Goal: Task Accomplishment & Management: Manage account settings

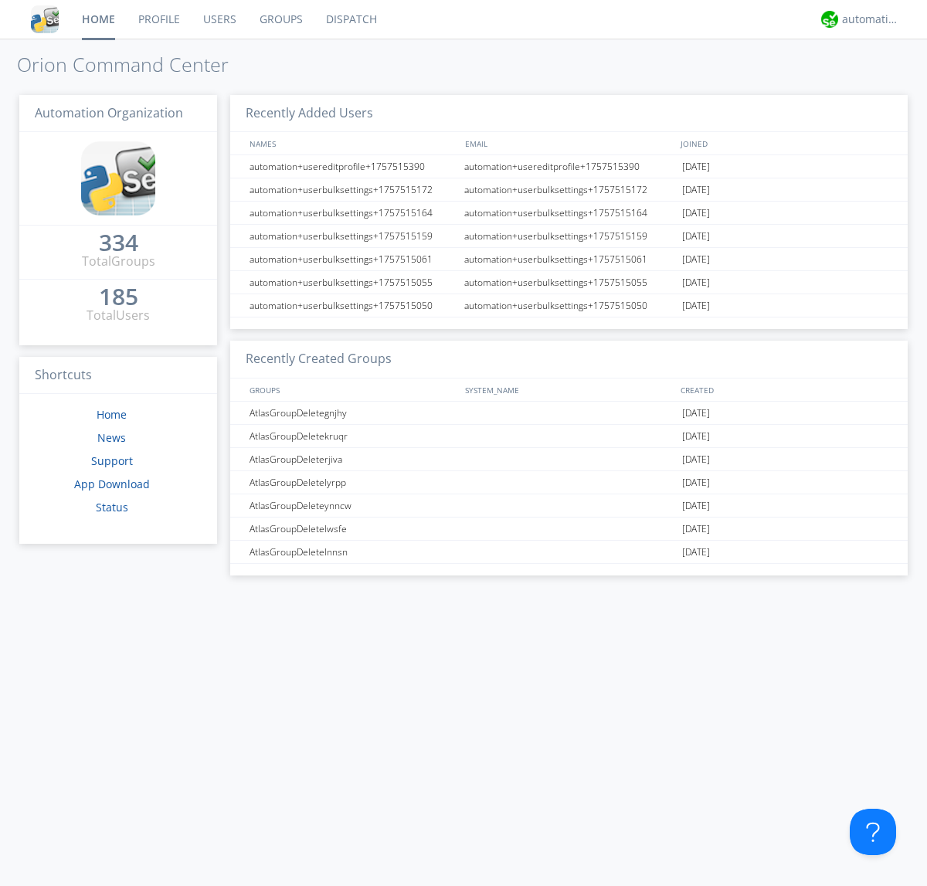
click at [219, 19] on link "Users" at bounding box center [220, 19] width 56 height 39
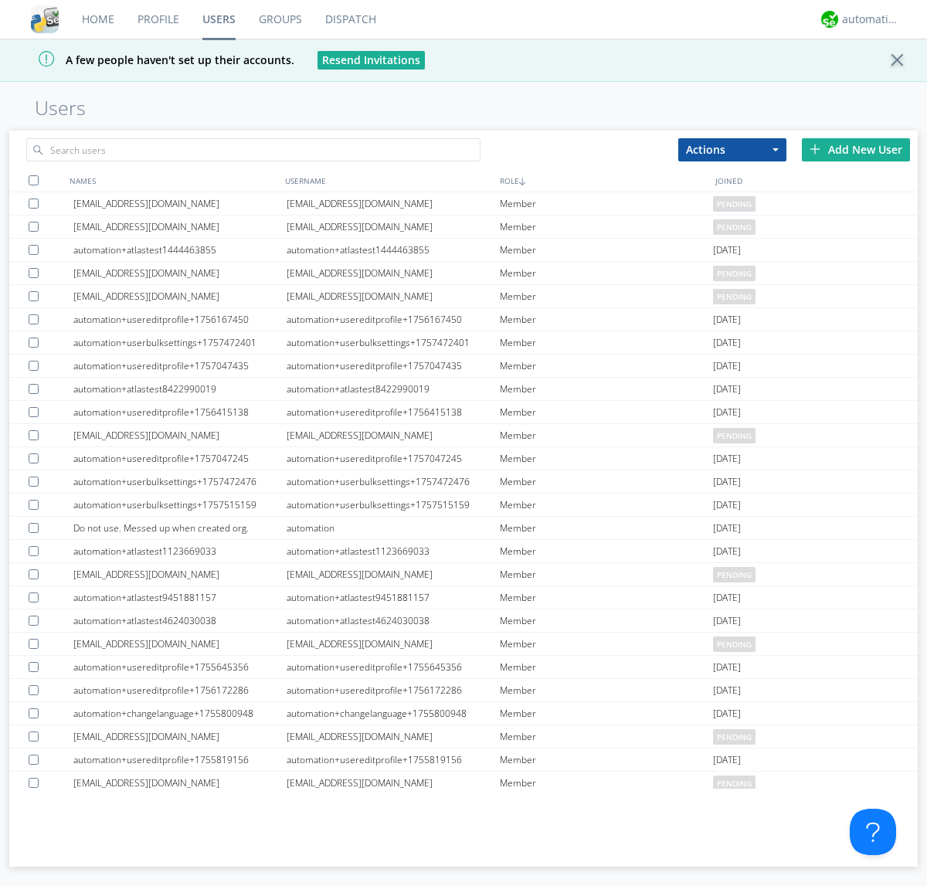
click at [856, 149] on div "Add New User" at bounding box center [856, 149] width 108 height 23
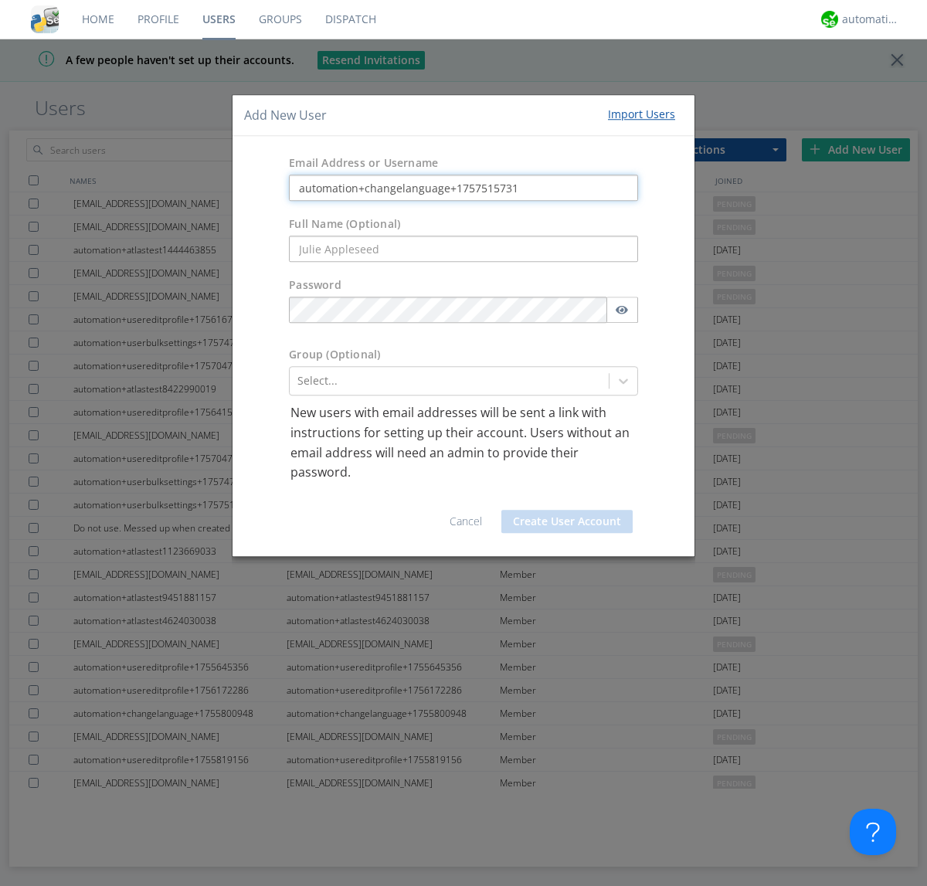
type input "automation+changelanguage+1757515731"
click at [567, 521] on button "Create User Account" at bounding box center [566, 521] width 131 height 23
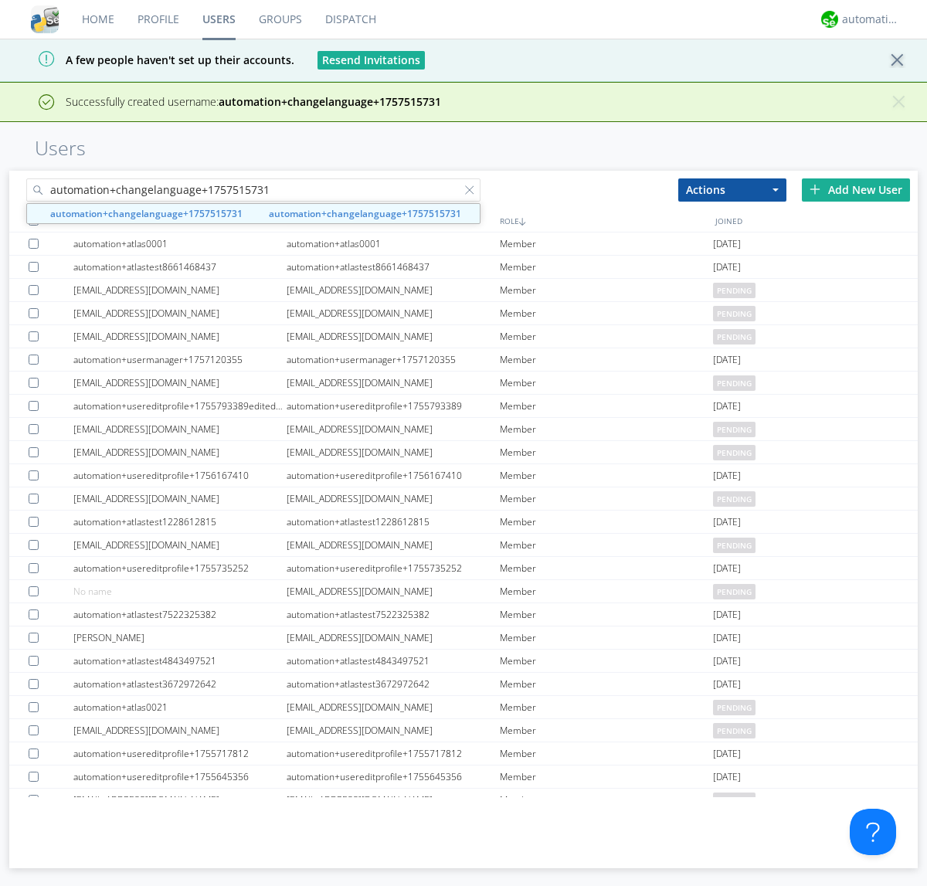
type input "automation+changelanguage+1757515731"
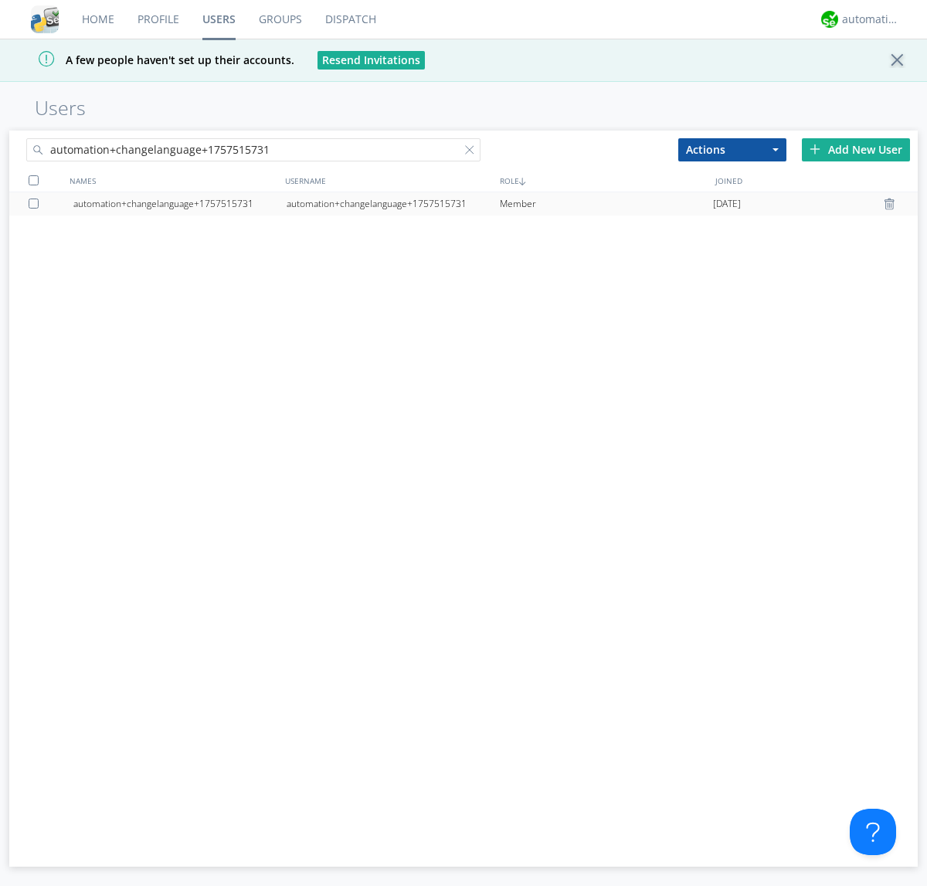
click at [392, 203] on div "automation+changelanguage+1757515731" at bounding box center [393, 203] width 213 height 23
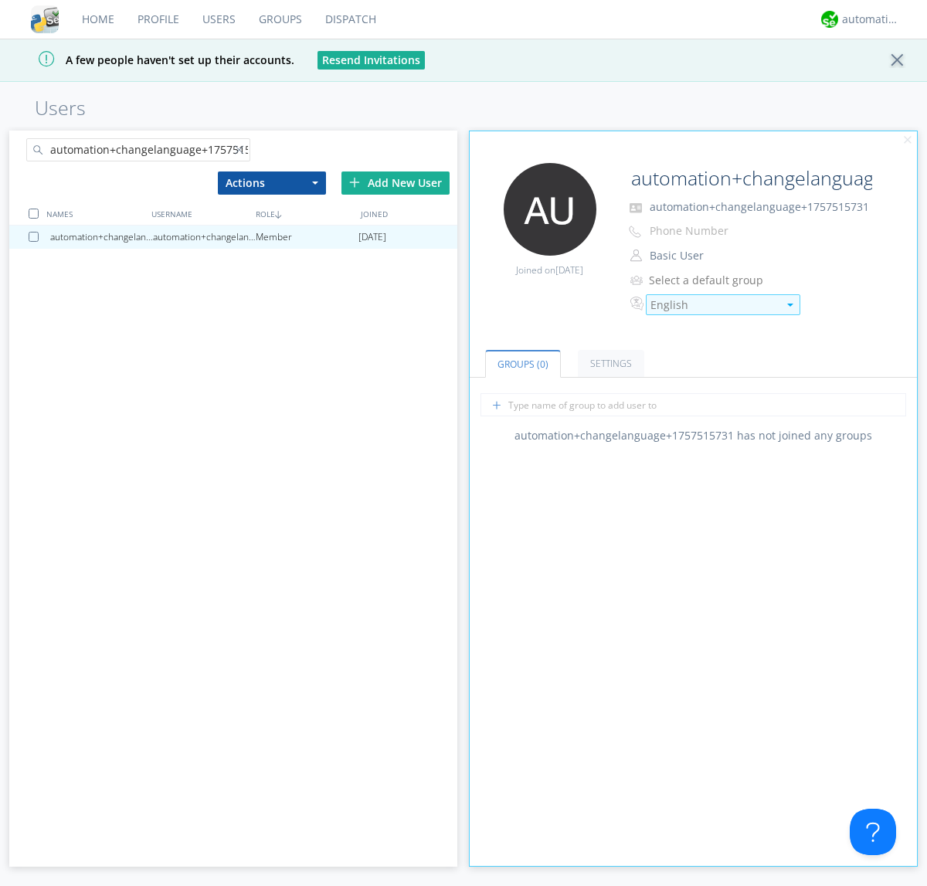
click at [714, 304] on div "English" at bounding box center [713, 304] width 127 height 15
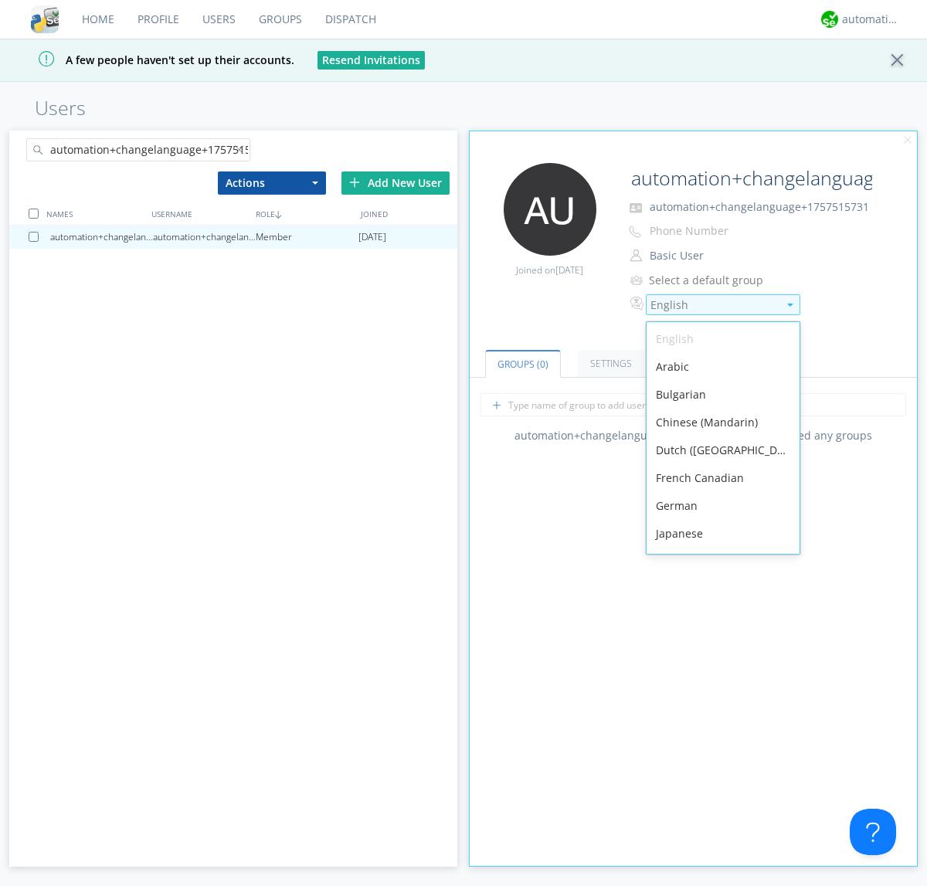
scroll to position [219, 0]
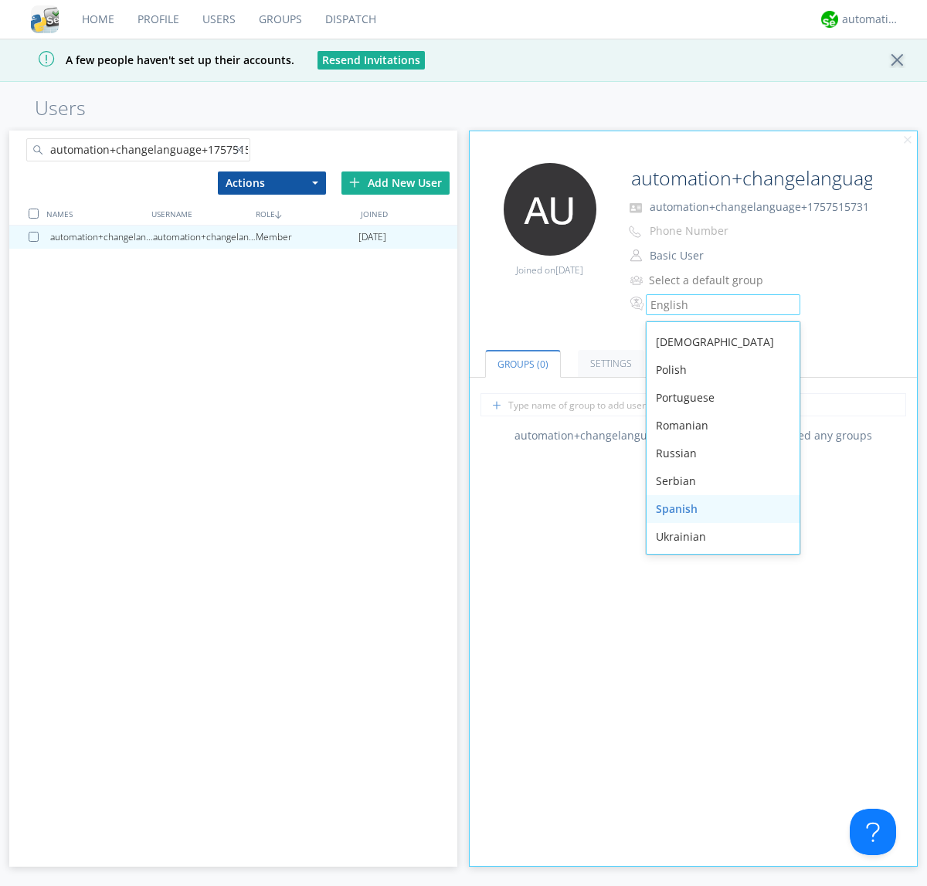
click at [719, 509] on div "Spanish" at bounding box center [723, 509] width 153 height 28
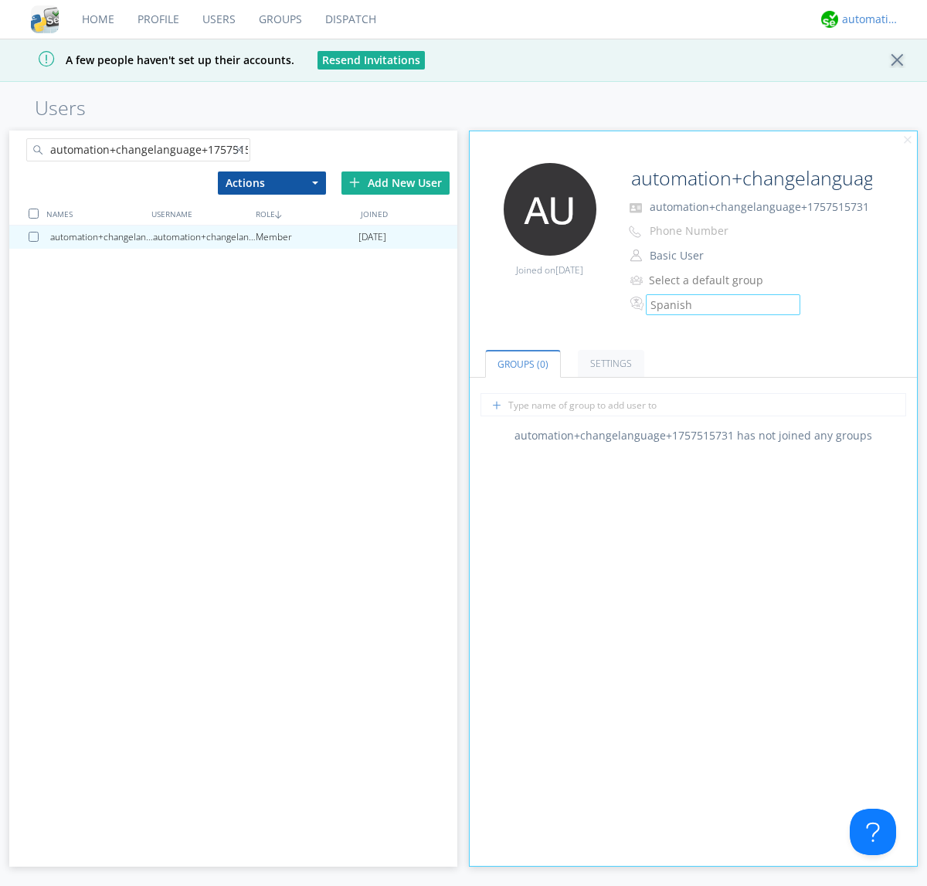
click at [867, 19] on div "automation+atlas" at bounding box center [871, 19] width 58 height 15
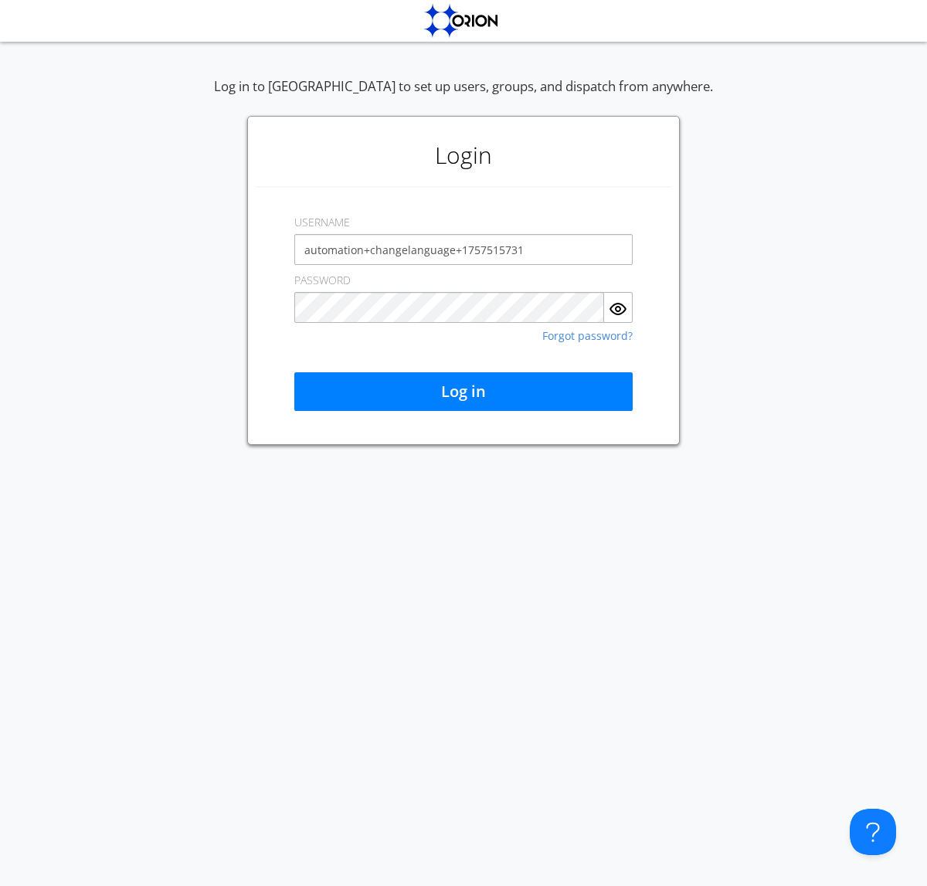
type input "automation+changelanguage+1757515731"
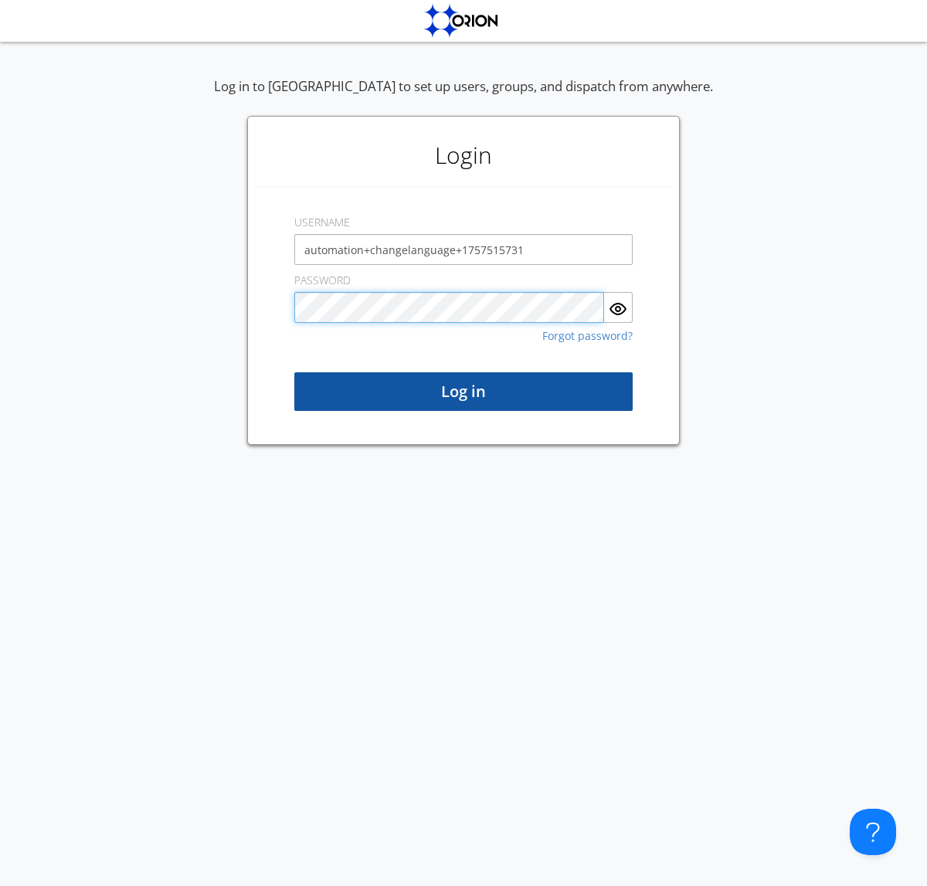
click at [464, 392] on button "Log in" at bounding box center [463, 391] width 338 height 39
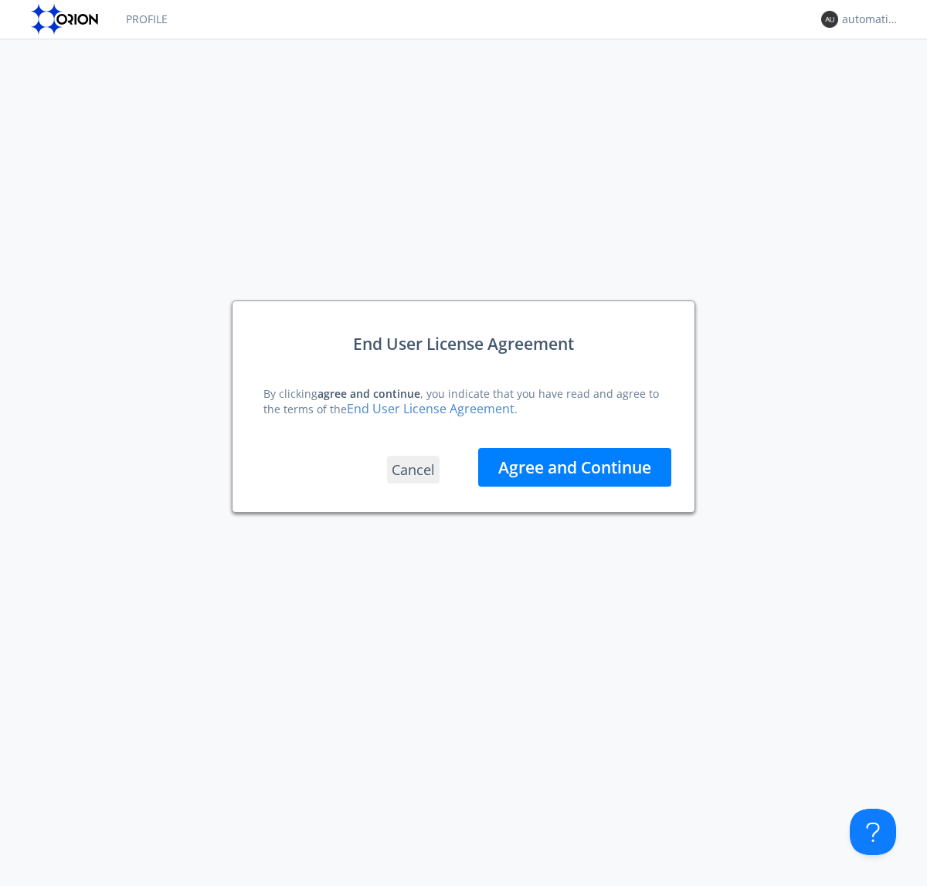
click at [575, 467] on button "Agree and Continue" at bounding box center [574, 467] width 193 height 39
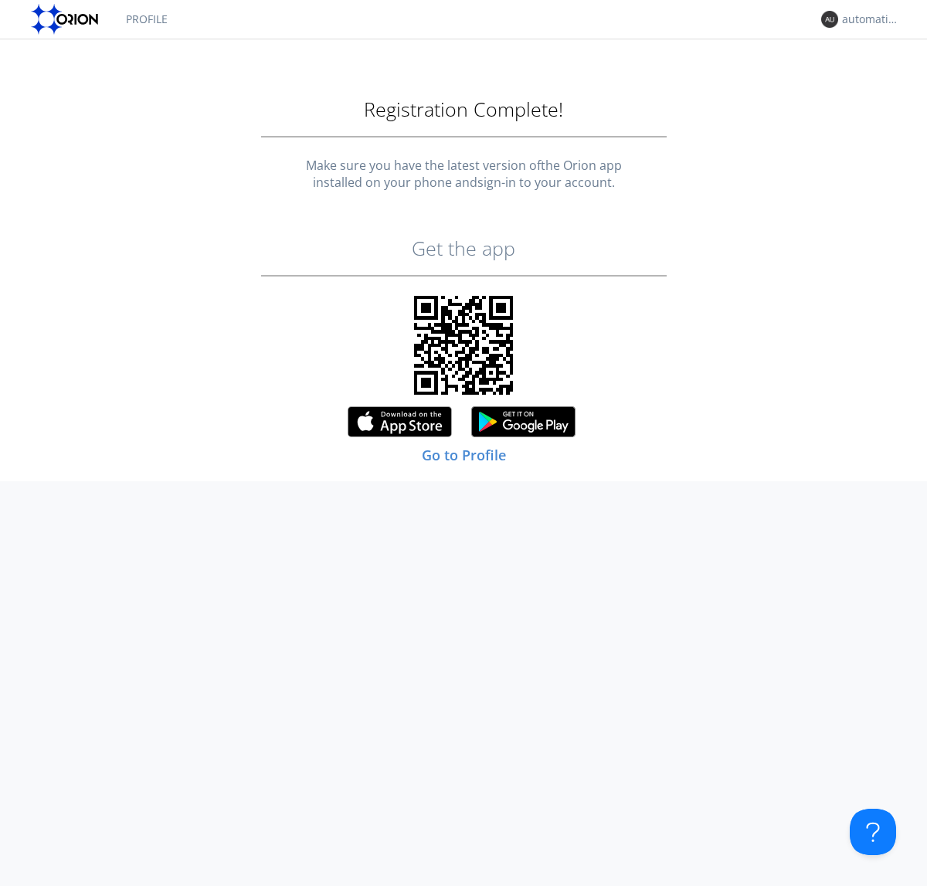
click at [146, 19] on link "Profile" at bounding box center [146, 19] width 65 height 39
click at [867, 19] on div "automation+changelanguage+1757515731" at bounding box center [871, 19] width 58 height 15
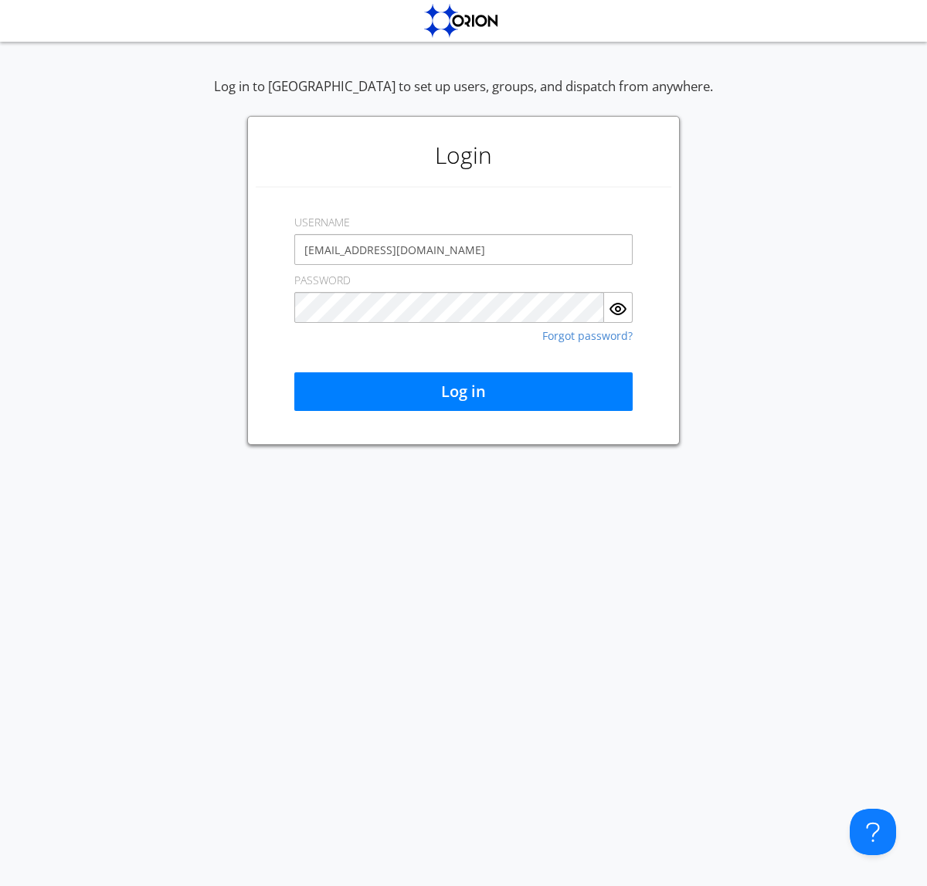
type input "[EMAIL_ADDRESS][DOMAIN_NAME]"
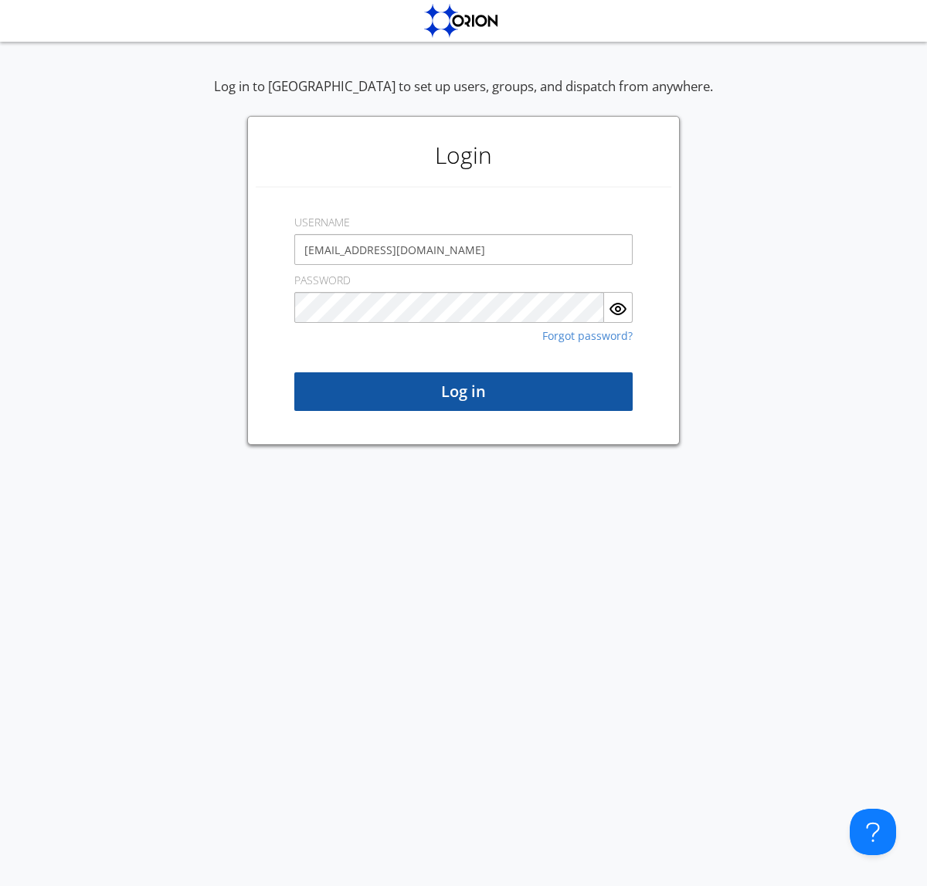
click at [464, 392] on button "Log in" at bounding box center [463, 391] width 338 height 39
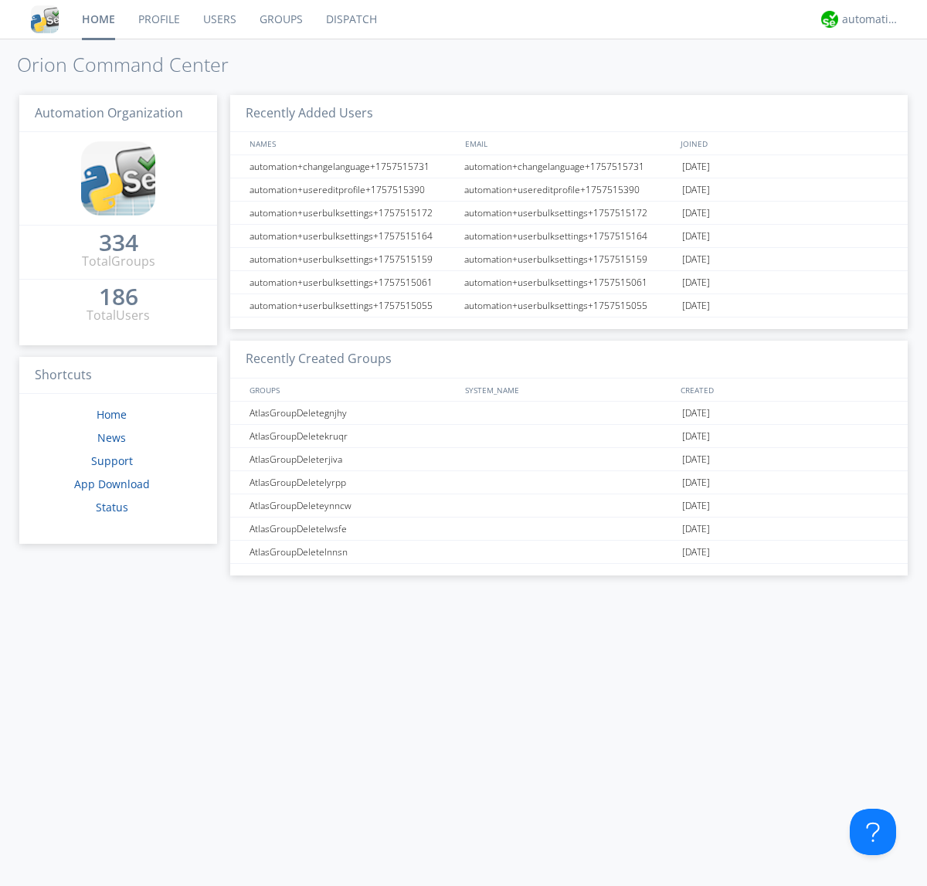
click at [219, 19] on link "Users" at bounding box center [220, 19] width 56 height 39
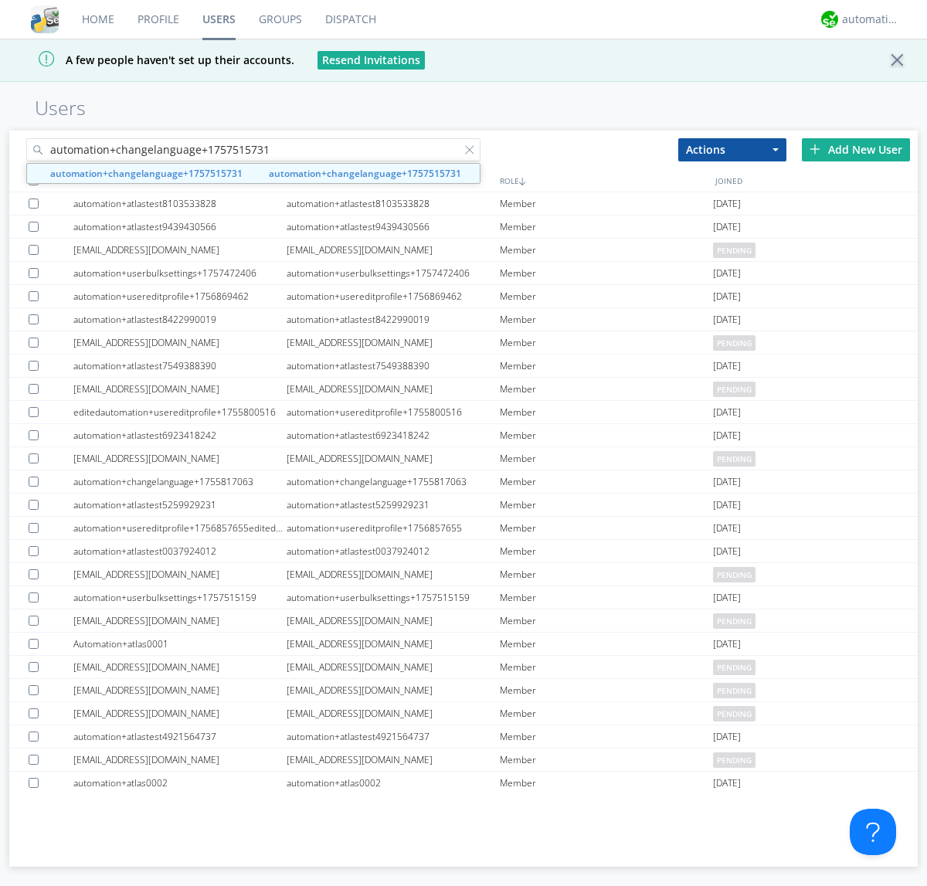
type input "automation+changelanguage+1757515731"
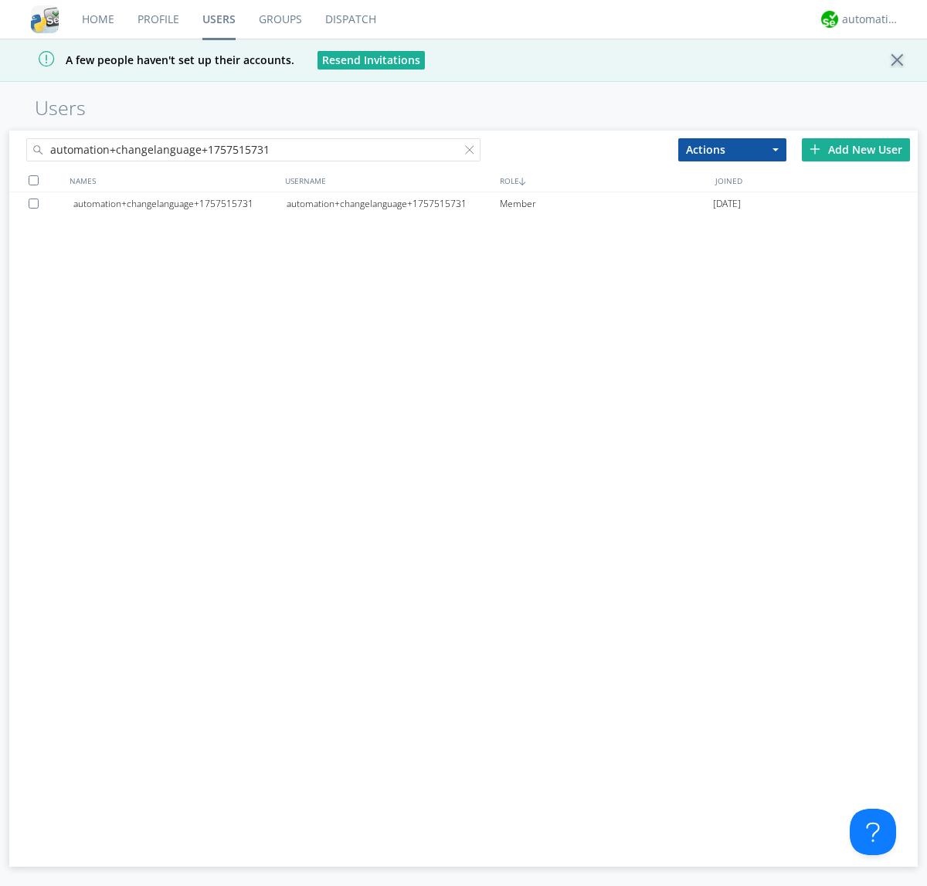
click at [36, 203] on div at bounding box center [36, 204] width 15 height 10
click at [732, 149] on button "Actions" at bounding box center [732, 149] width 108 height 23
click at [0, 0] on link "Delete User" at bounding box center [0, 0] width 0 height 0
